Goal: Transaction & Acquisition: Purchase product/service

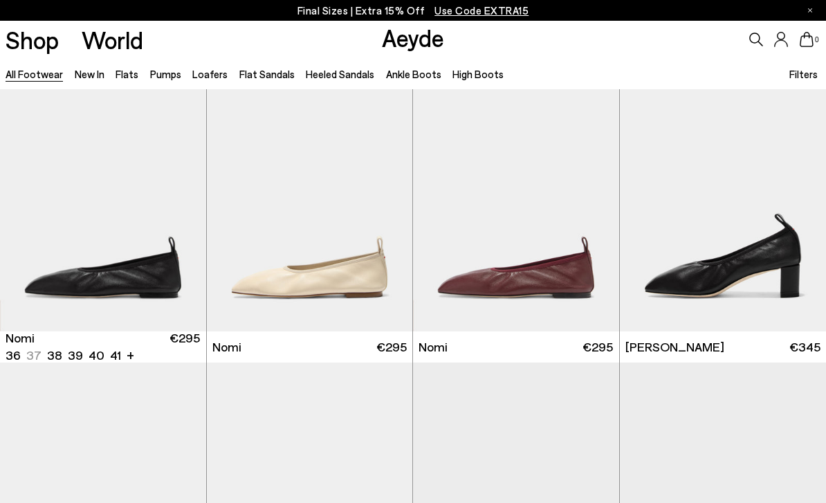
scroll to position [18, 0]
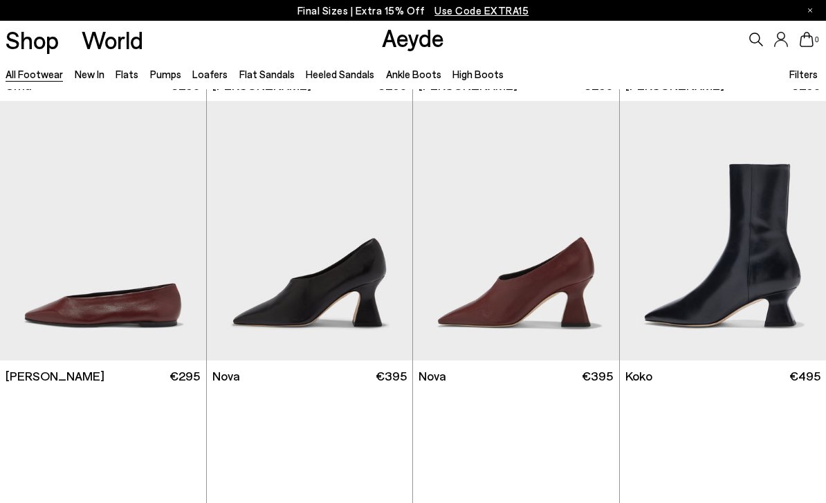
scroll to position [9433, 0]
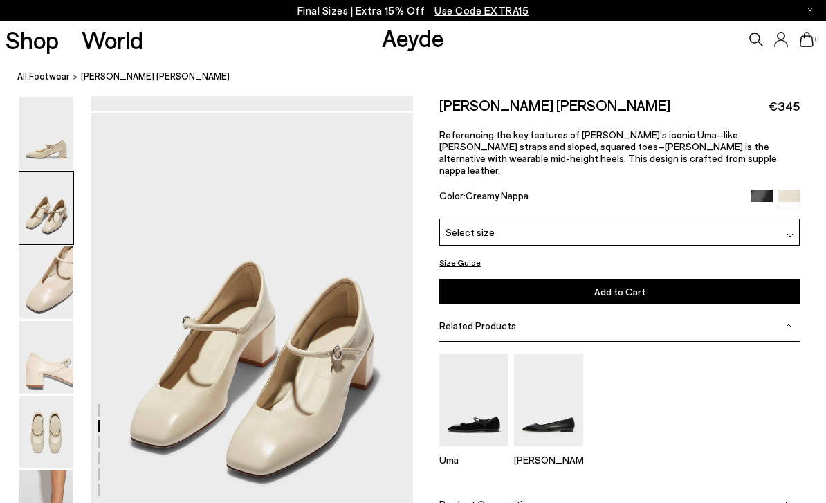
scroll to position [432, 0]
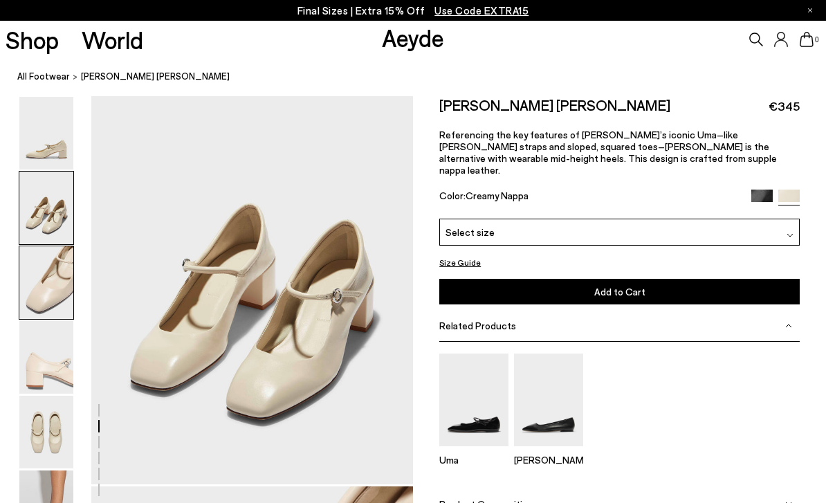
click at [37, 136] on img at bounding box center [46, 133] width 54 height 73
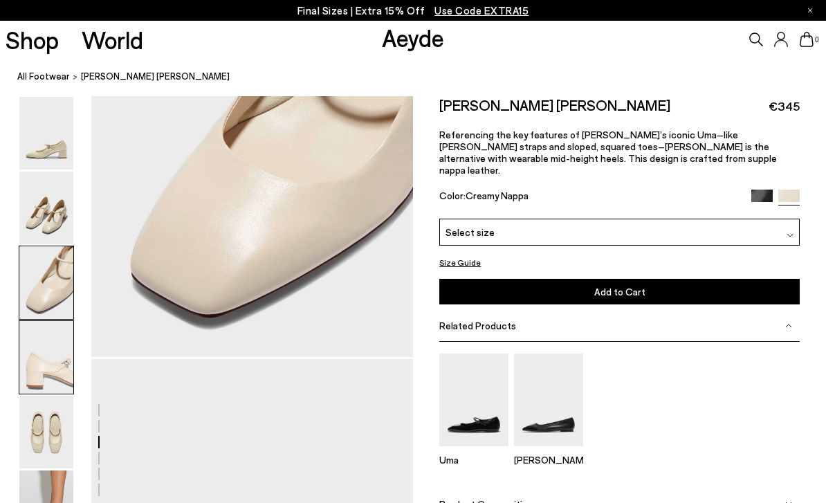
click at [39, 181] on img at bounding box center [46, 208] width 54 height 73
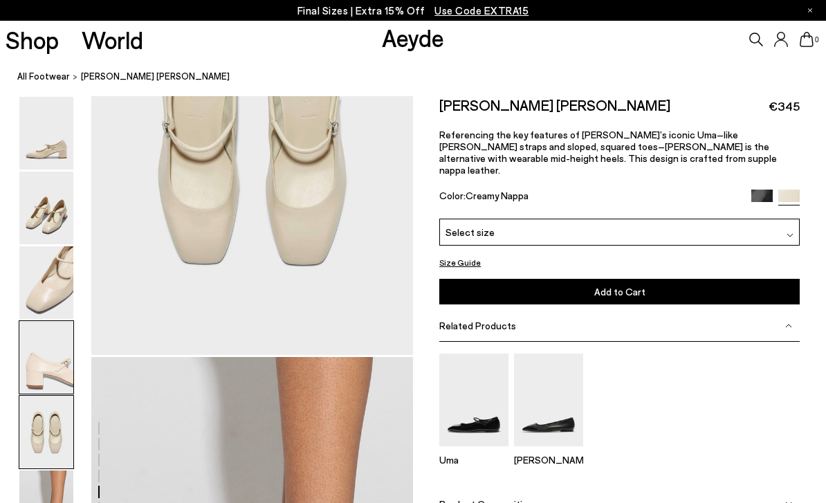
scroll to position [1794, 0]
